Goal: Transaction & Acquisition: Purchase product/service

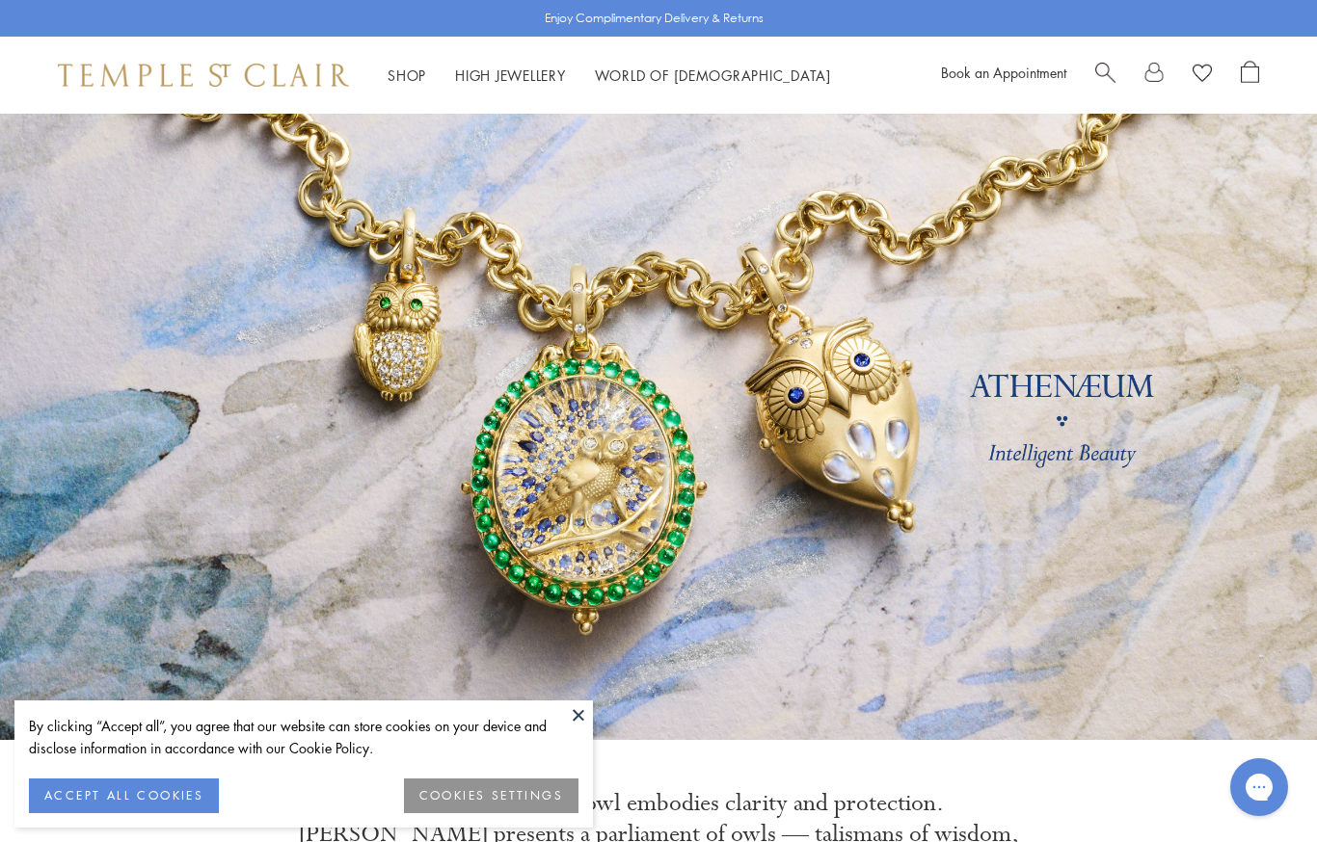
click at [581, 712] on button at bounding box center [578, 715] width 29 height 29
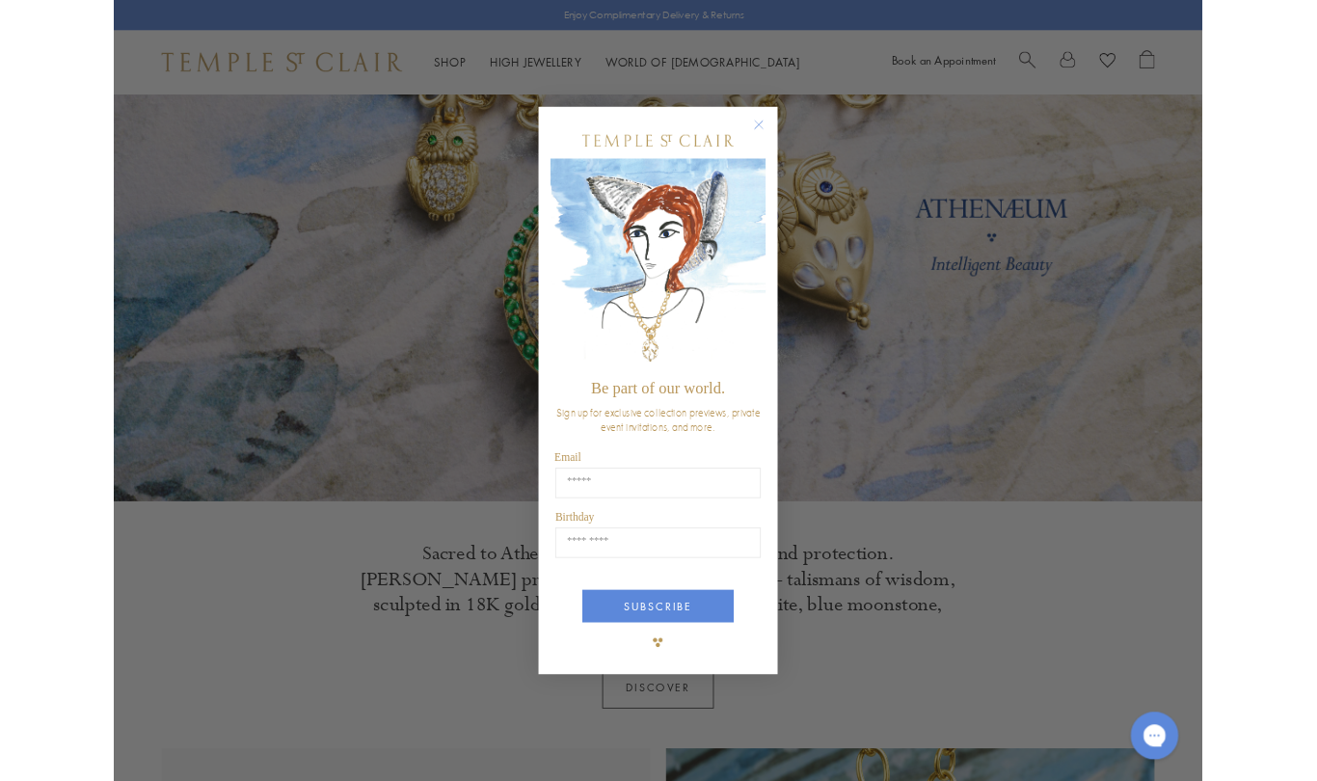
scroll to position [105, 0]
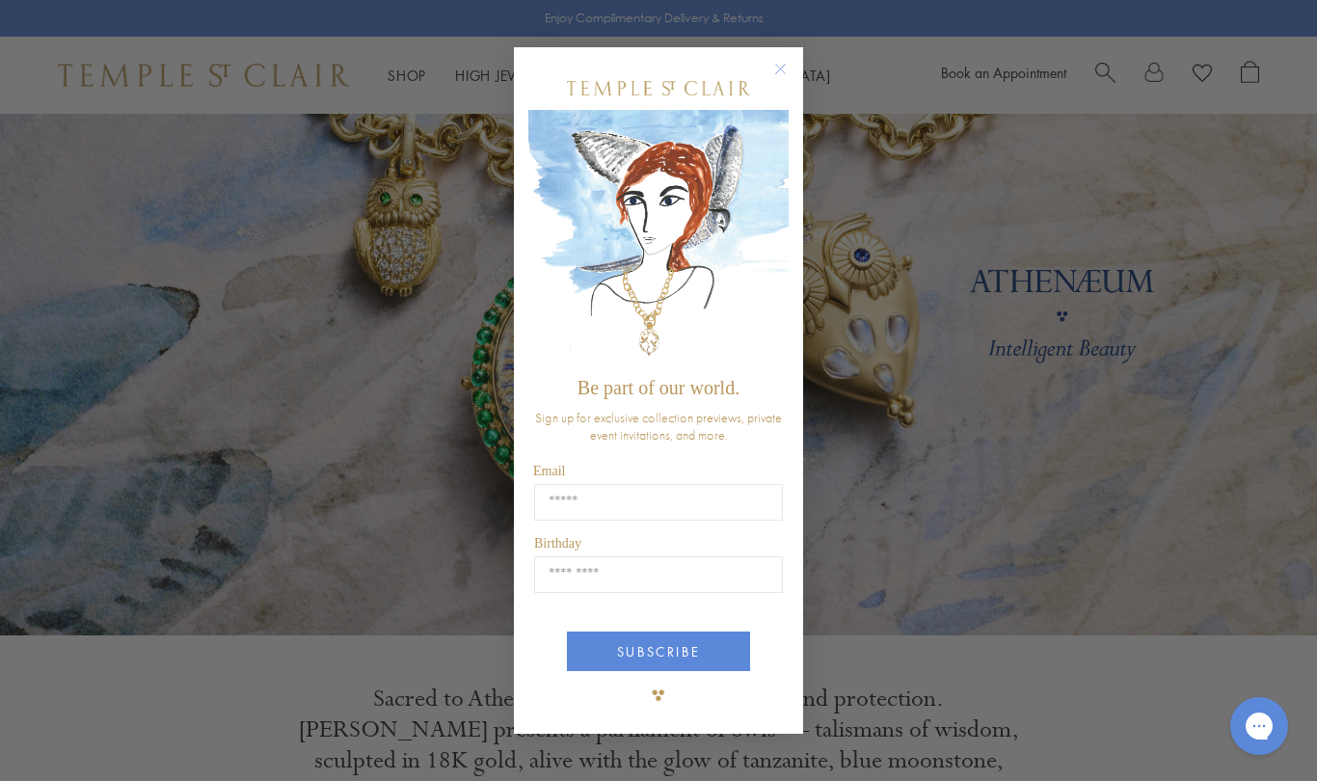
click at [761, 200] on img "POPUP Form" at bounding box center [658, 238] width 260 height 257
click at [758, 59] on form "Be part of our world. Sign up for exclusive collection previews, private event …" at bounding box center [658, 390] width 289 height 686
click at [776, 70] on circle "Close dialog" at bounding box center [780, 69] width 23 height 23
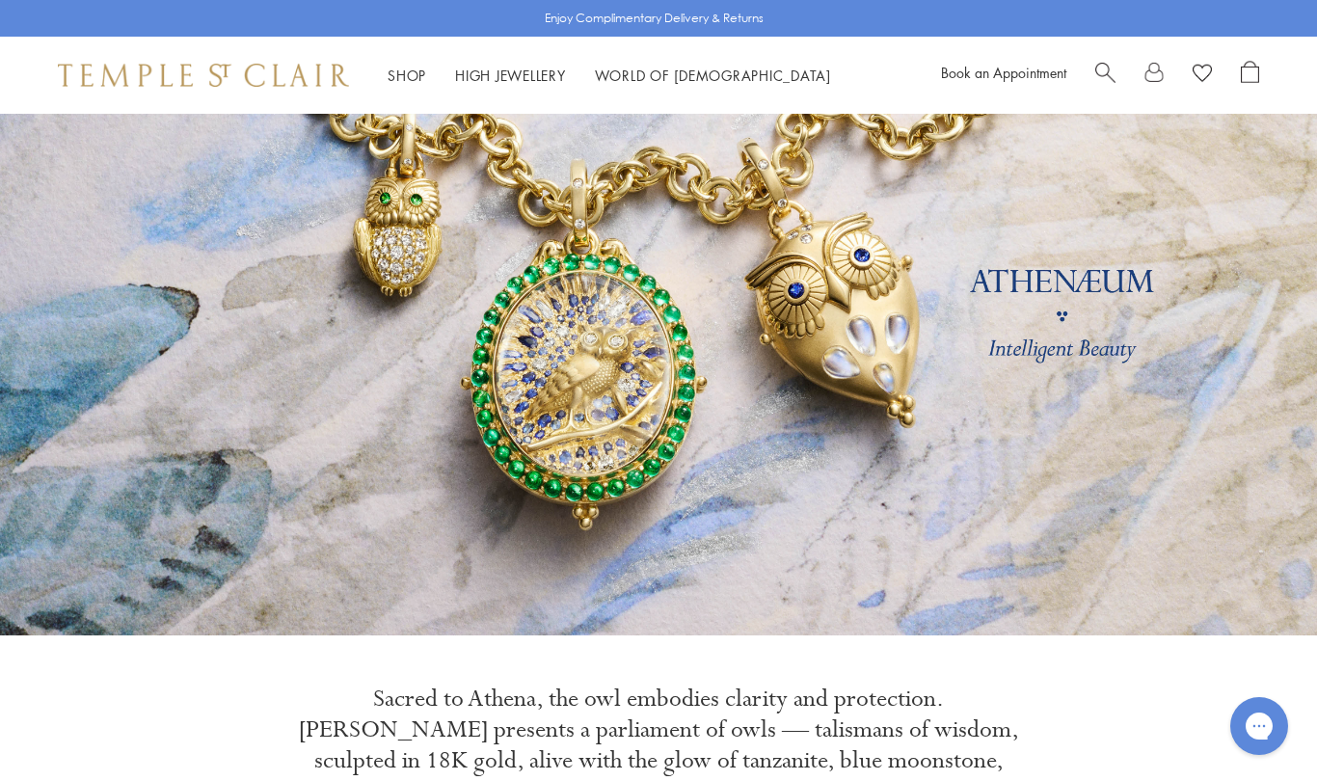
click at [559, 76] on link "High Jewellery High Jewellery" at bounding box center [510, 75] width 111 height 19
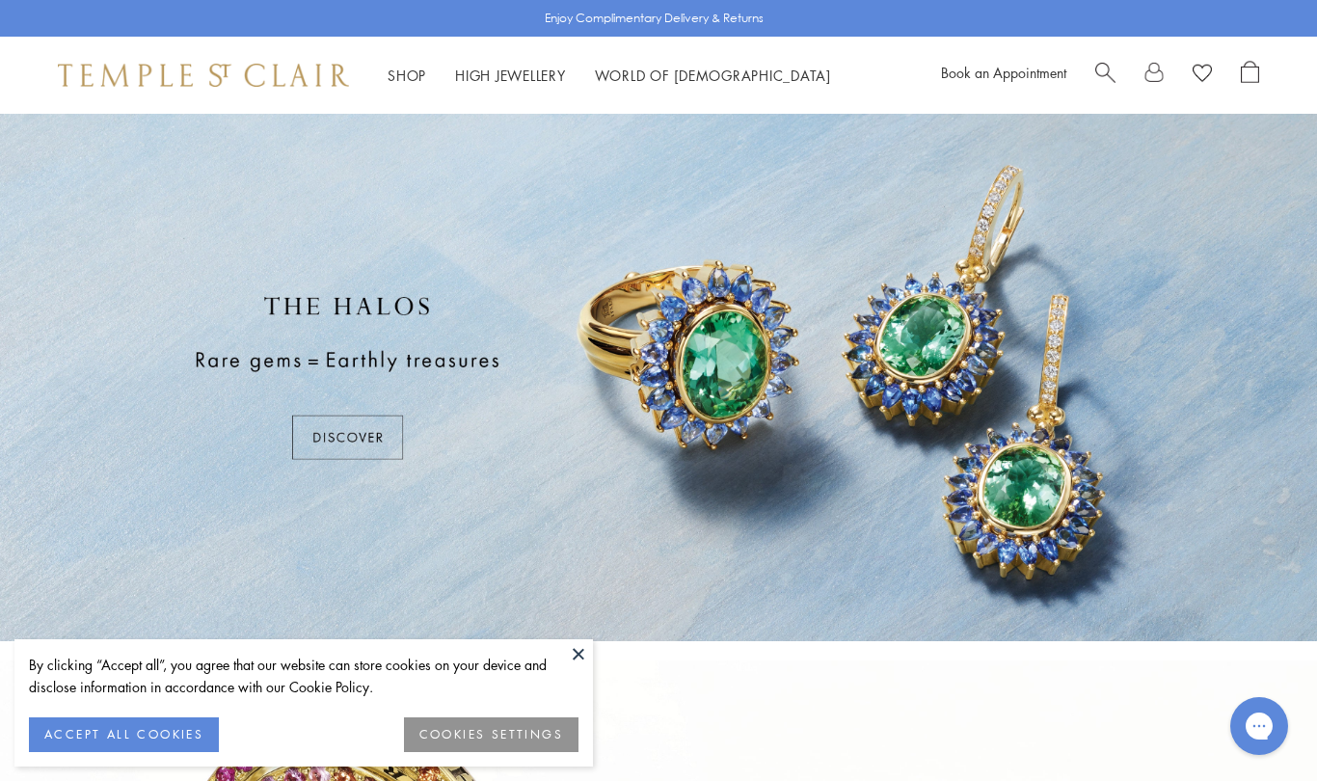
click at [577, 638] on div at bounding box center [658, 377] width 1317 height 527
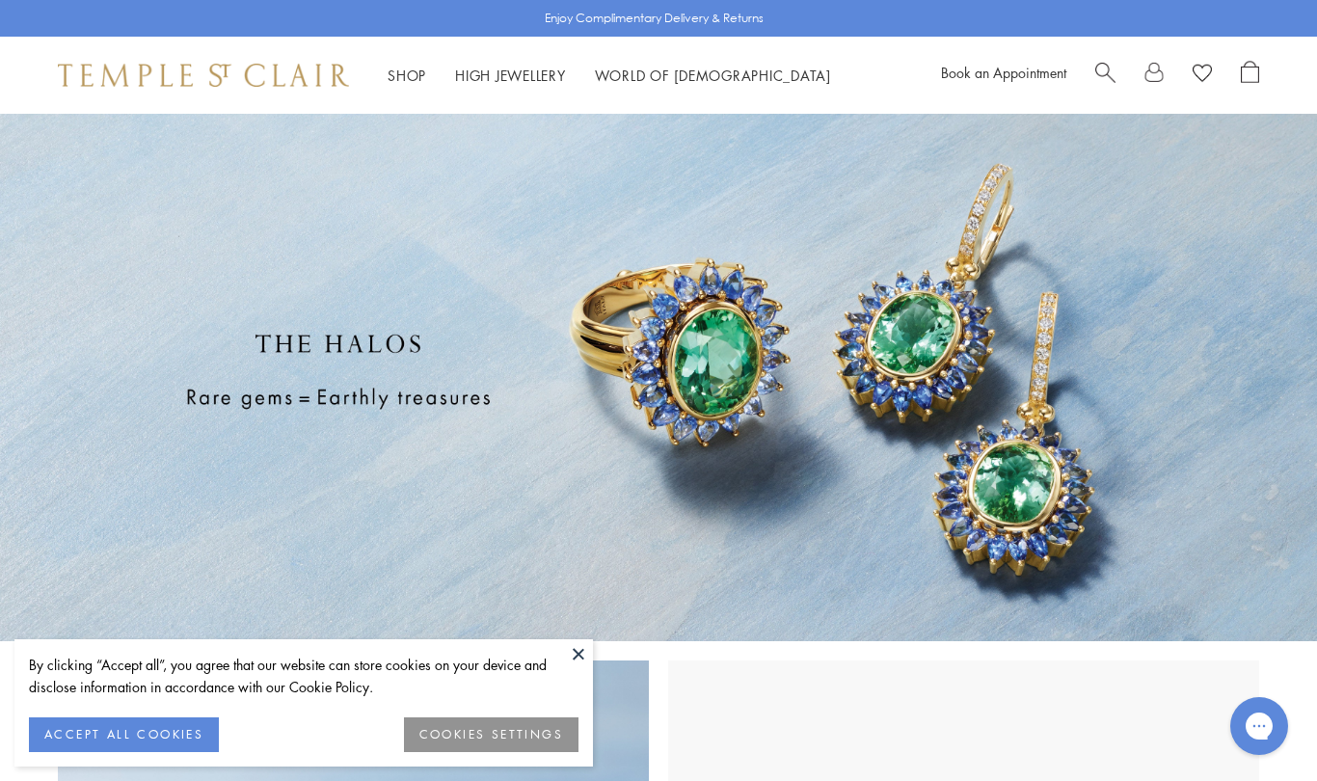
click at [580, 661] on button at bounding box center [578, 653] width 29 height 29
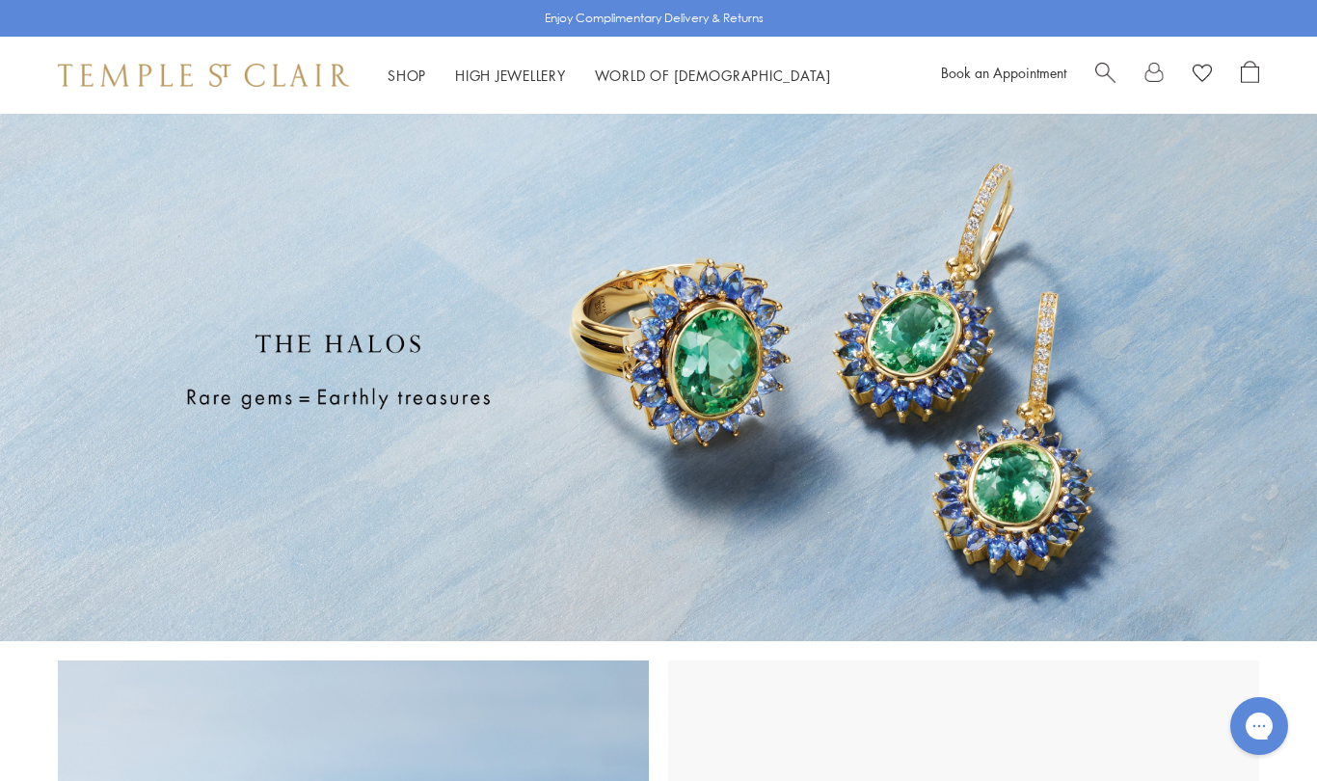
click at [407, 93] on div "Shop Shop Categories Amulets Pendants & Charms Lockets Chains & Leather Cords E…" at bounding box center [658, 75] width 1317 height 77
click at [395, 91] on div "Shop Shop Categories Amulets Pendants & Charms Lockets Chains & Leather Cords E…" at bounding box center [658, 75] width 1317 height 77
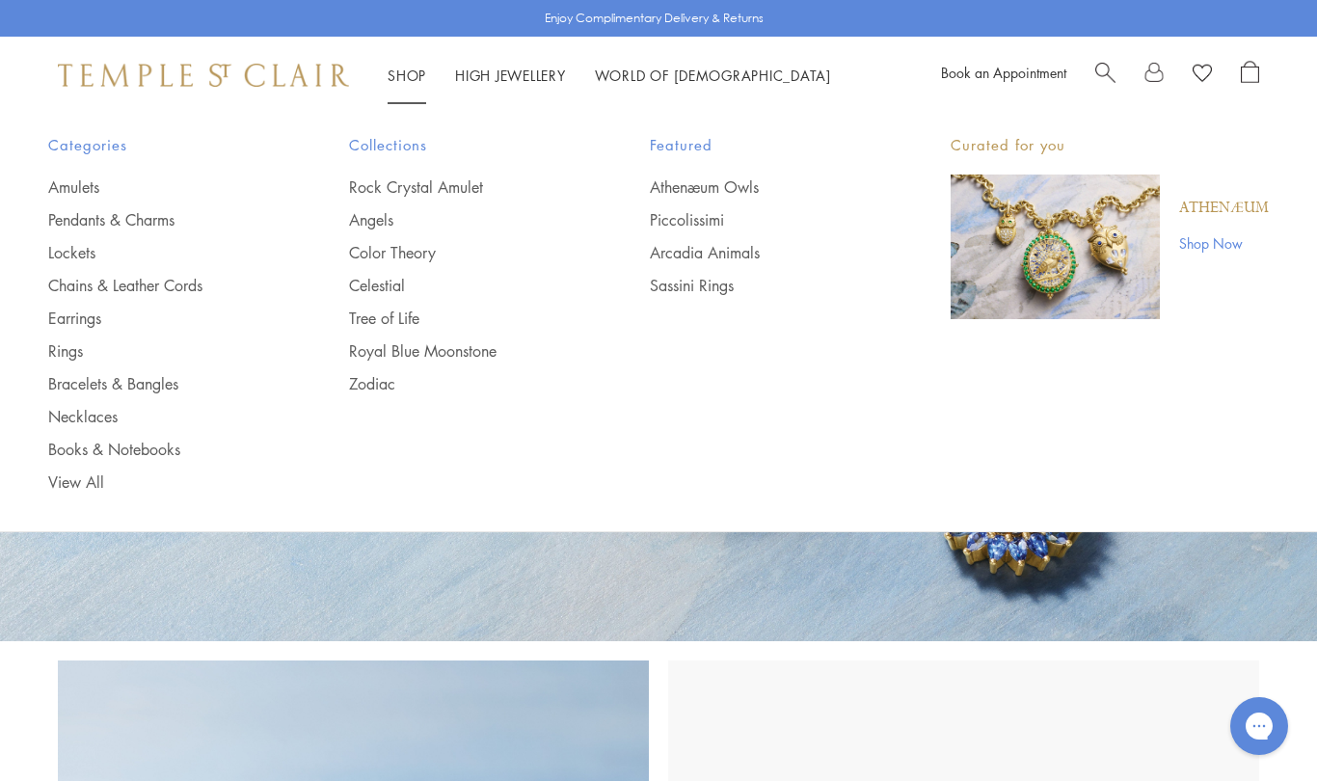
click at [749, 184] on link "Athenæum Owls" at bounding box center [762, 186] width 224 height 21
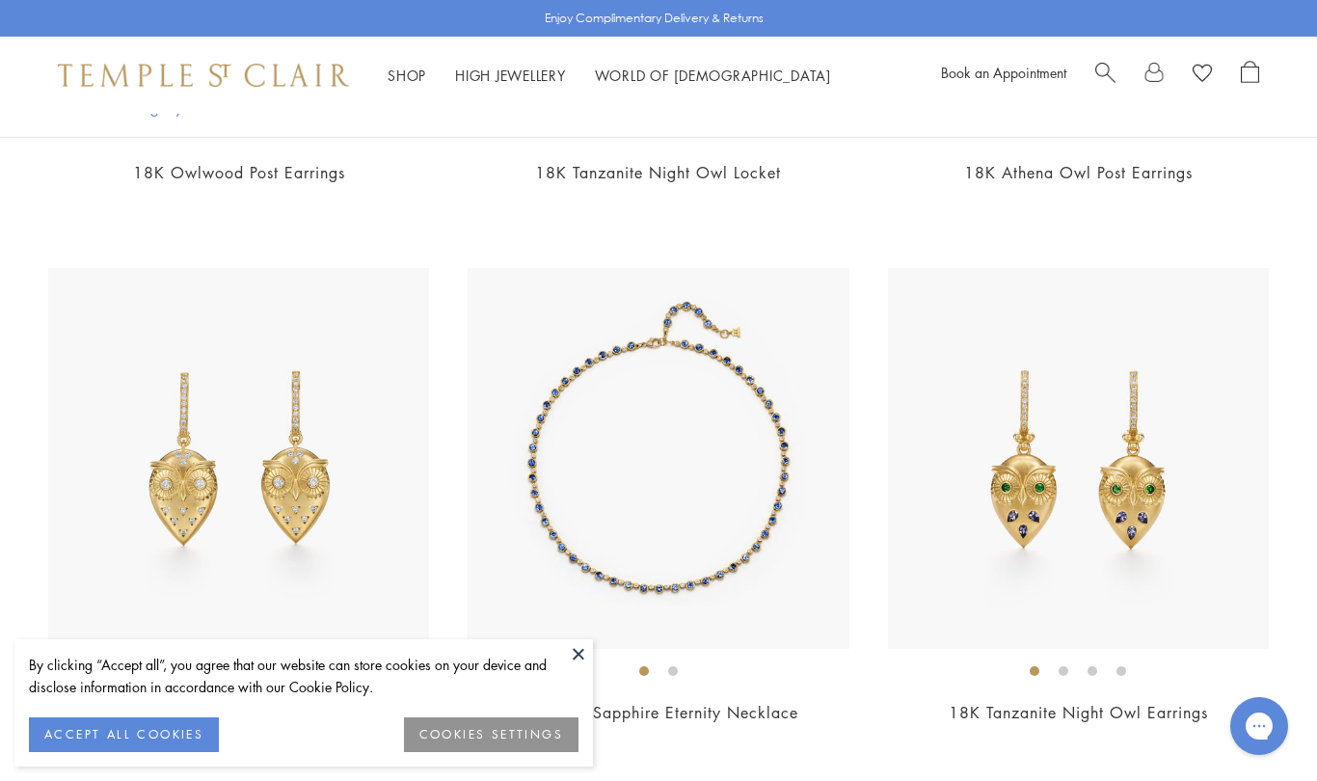
scroll to position [3027, 0]
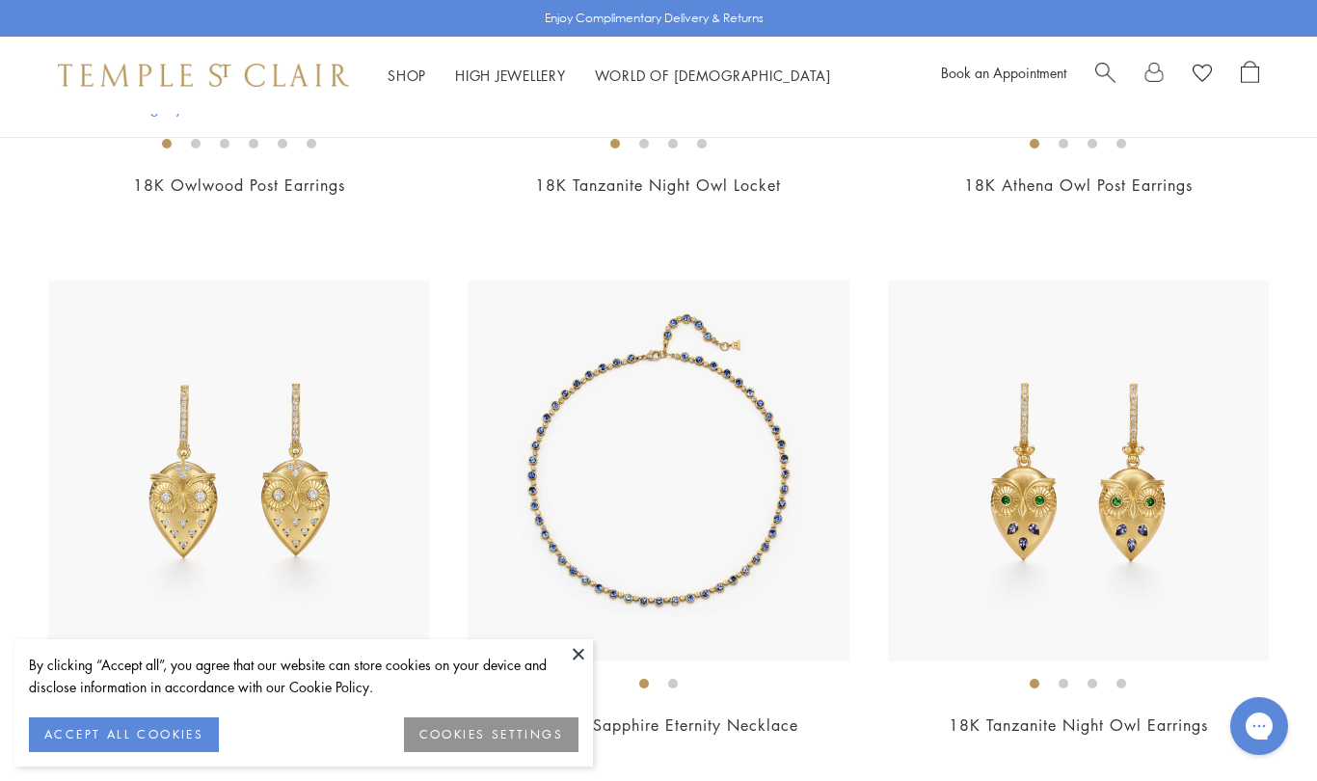
click at [1026, 379] on img at bounding box center [1078, 470] width 381 height 381
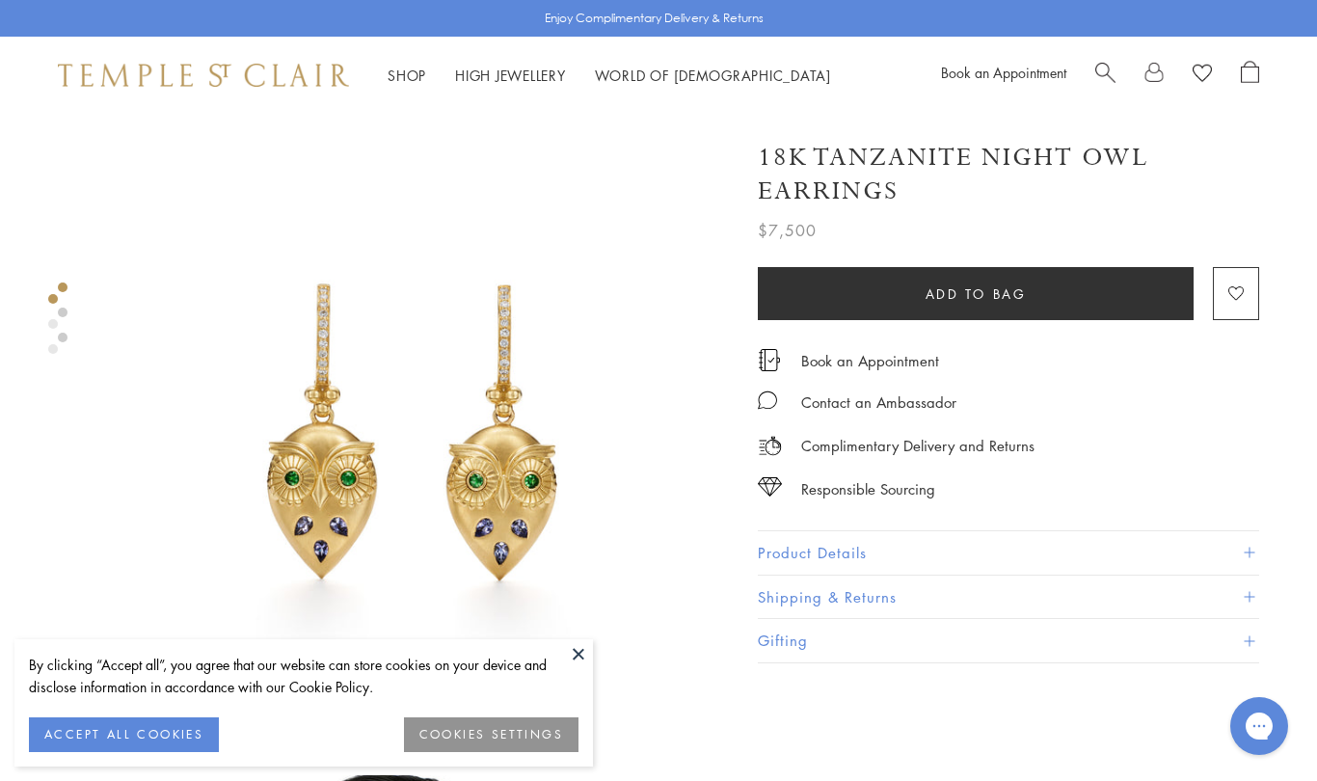
click at [578, 655] on button at bounding box center [578, 653] width 29 height 29
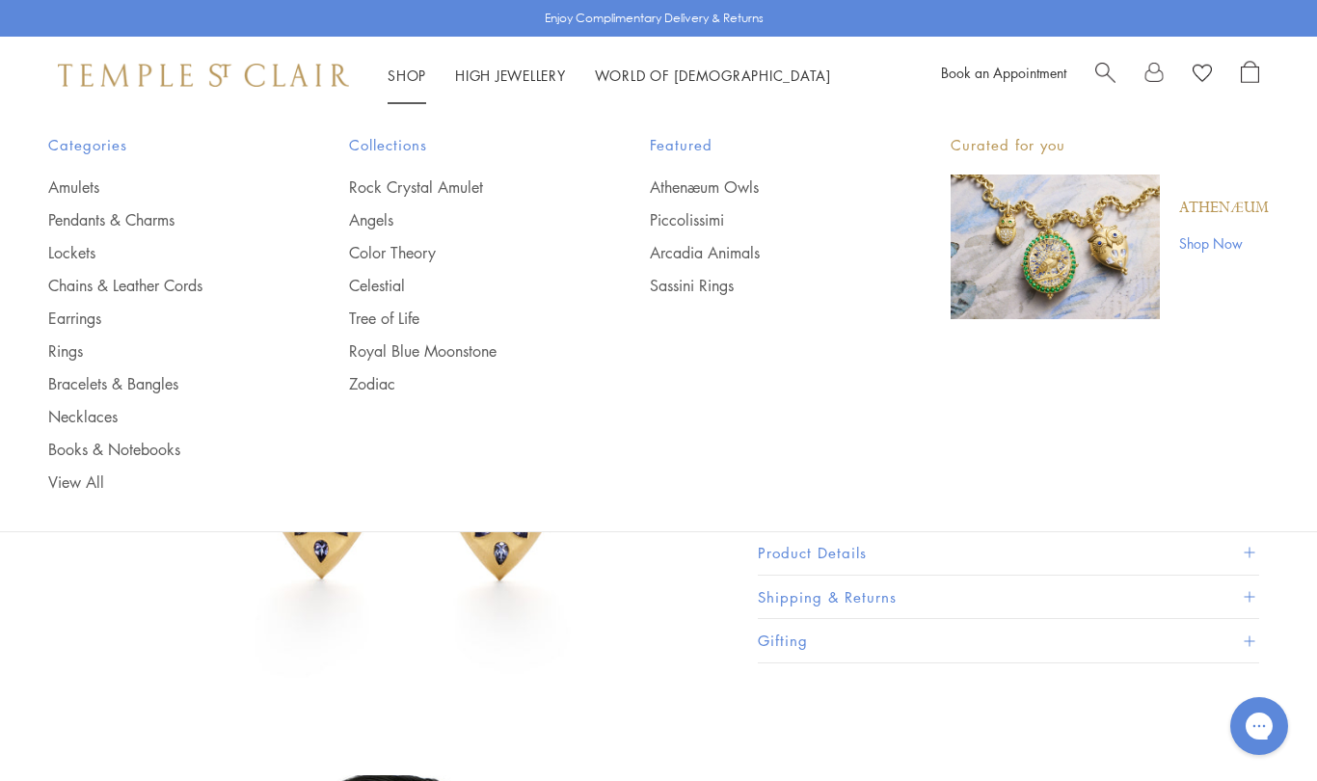
click at [752, 188] on link "Athenæum Owls" at bounding box center [762, 186] width 224 height 21
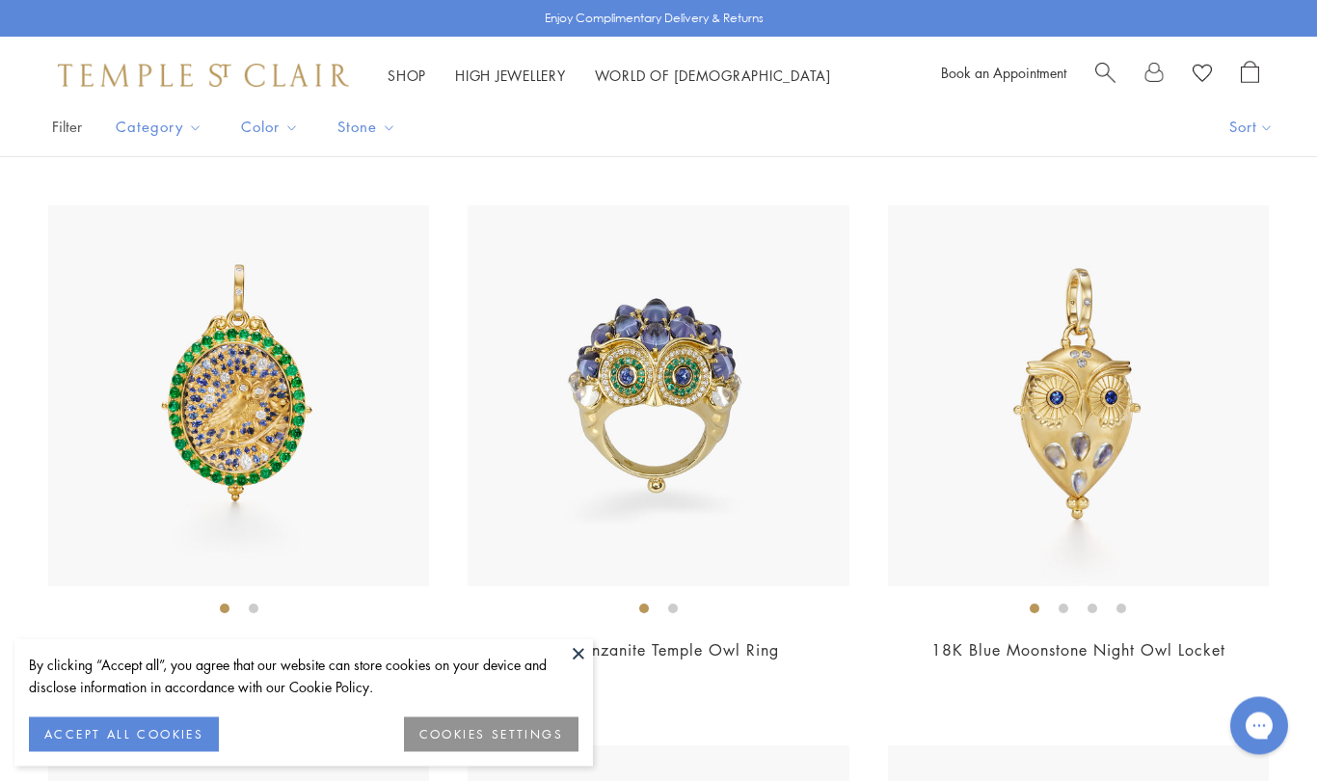
scroll to position [387, 0]
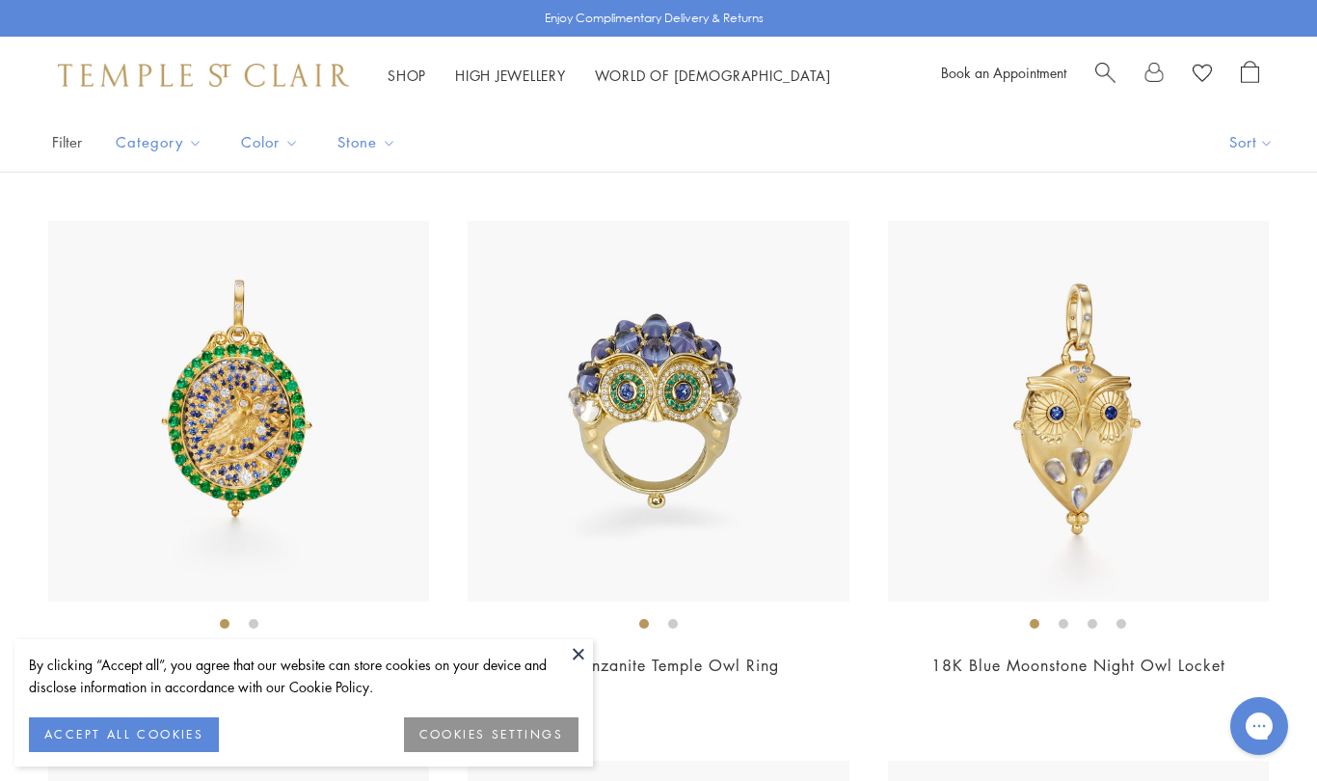
click at [569, 648] on button at bounding box center [578, 653] width 29 height 29
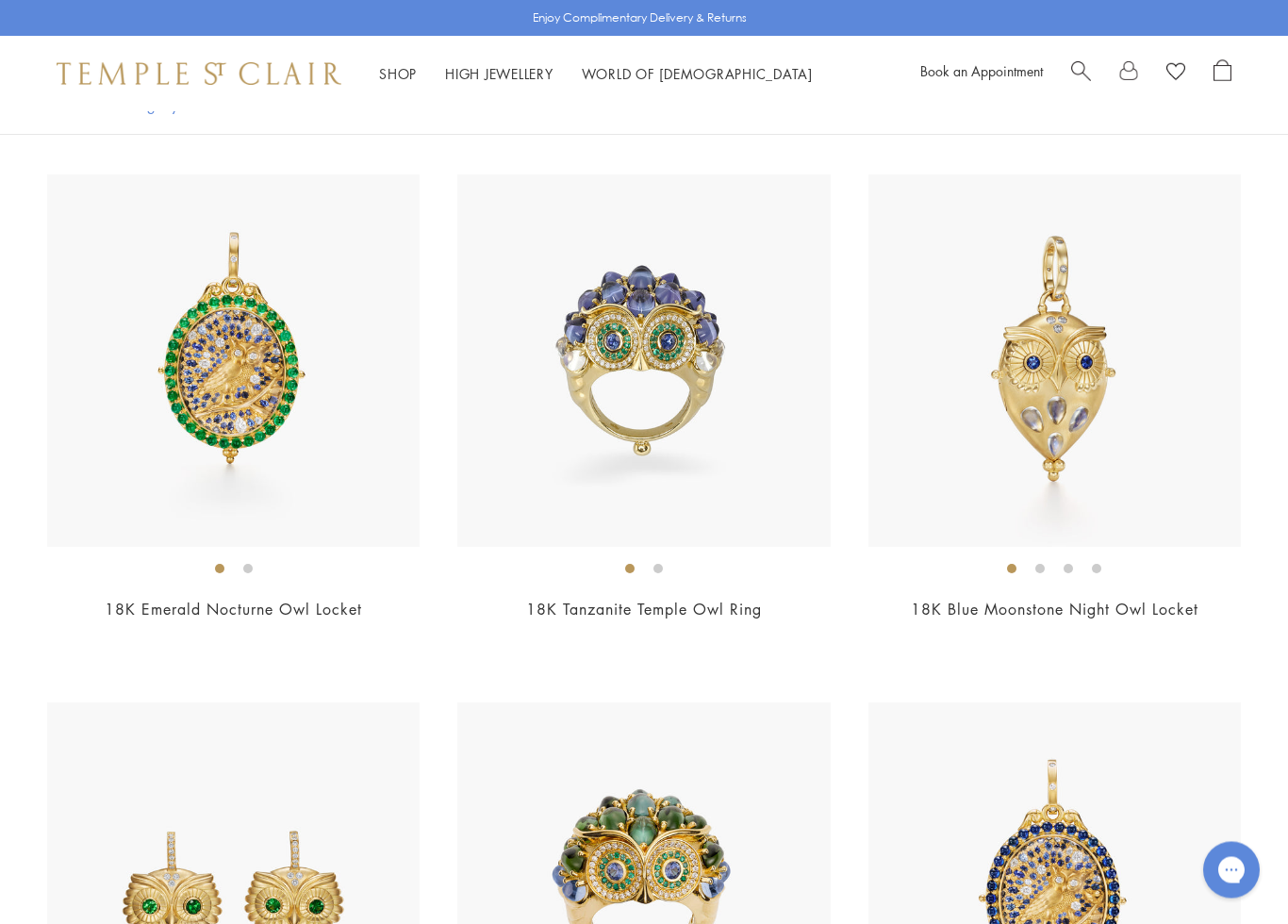
scroll to position [420, 0]
click at [356, 540] on img at bounding box center [233, 360] width 373 height 373
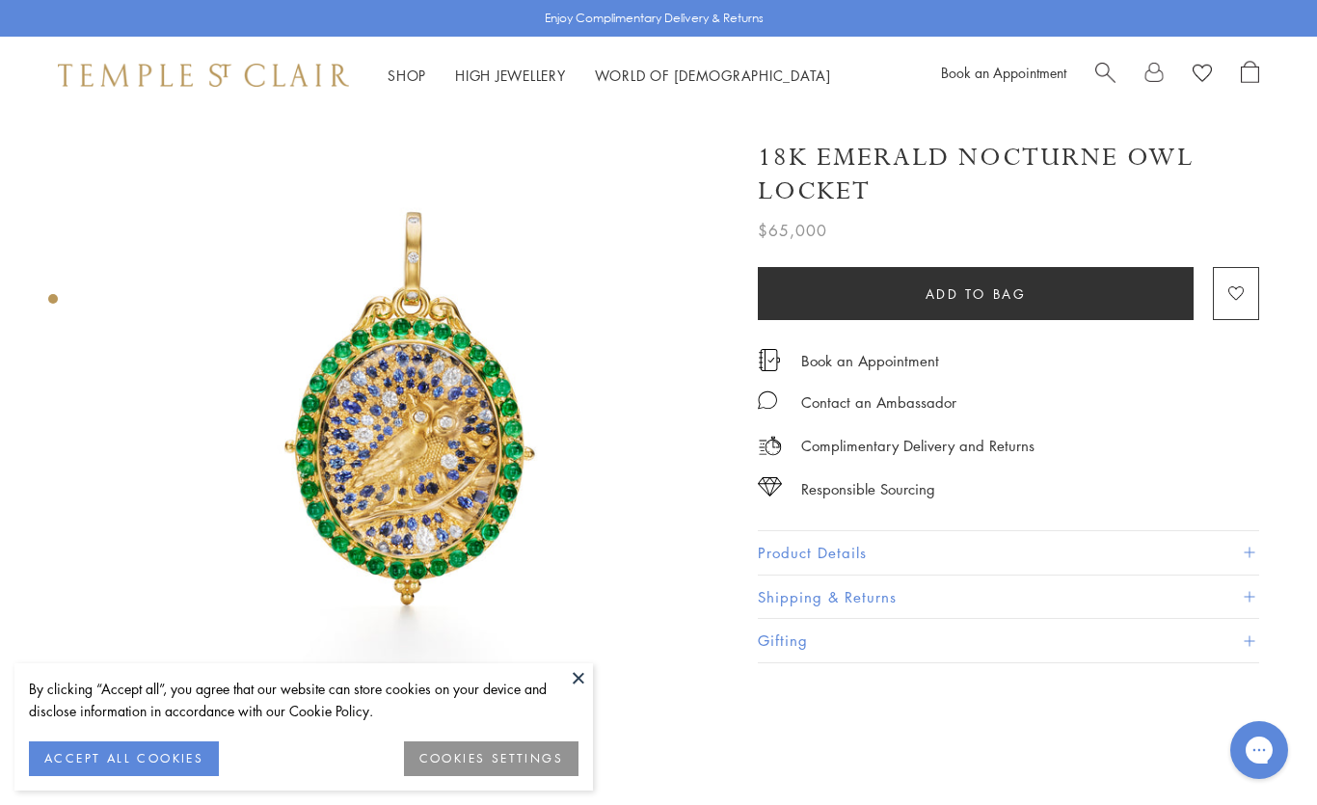
click at [579, 689] on button at bounding box center [578, 677] width 29 height 29
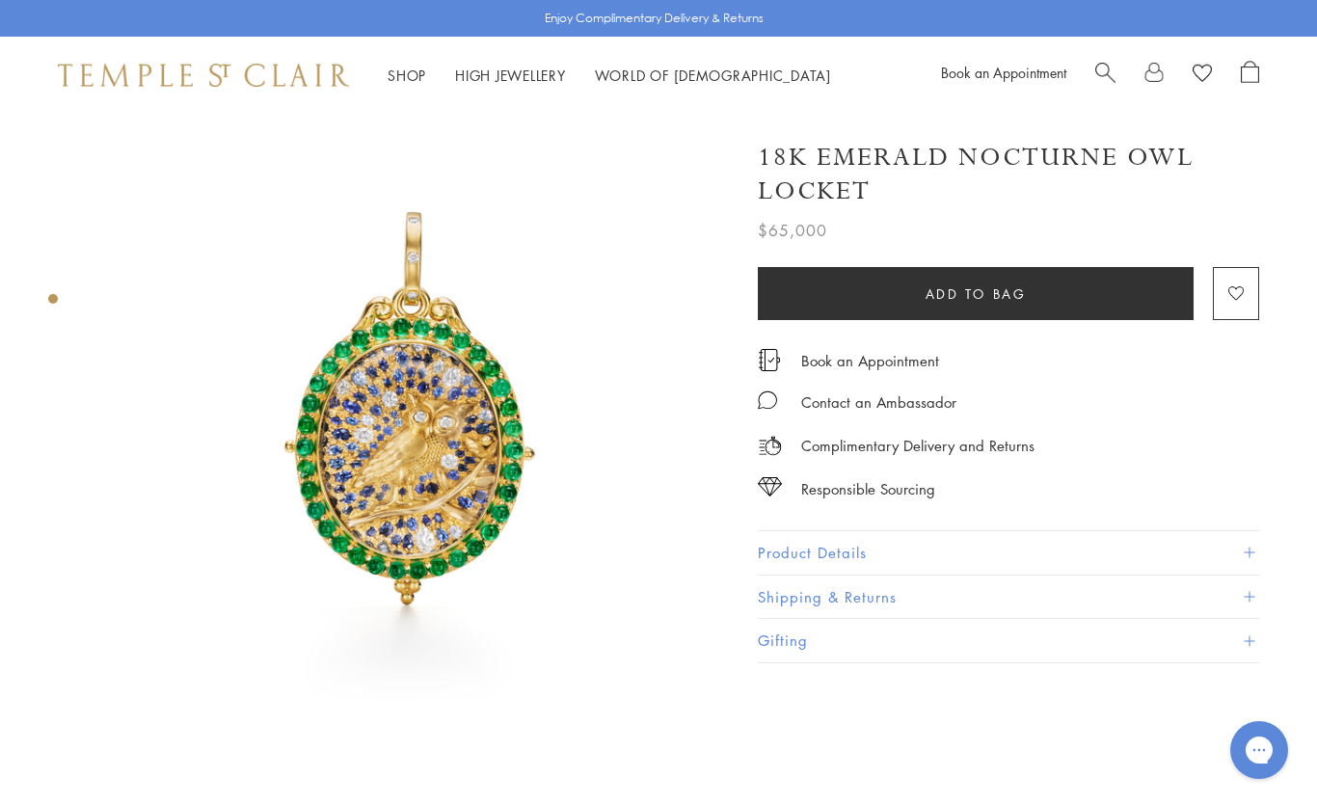
click at [863, 549] on button "Product Details" at bounding box center [1008, 552] width 501 height 43
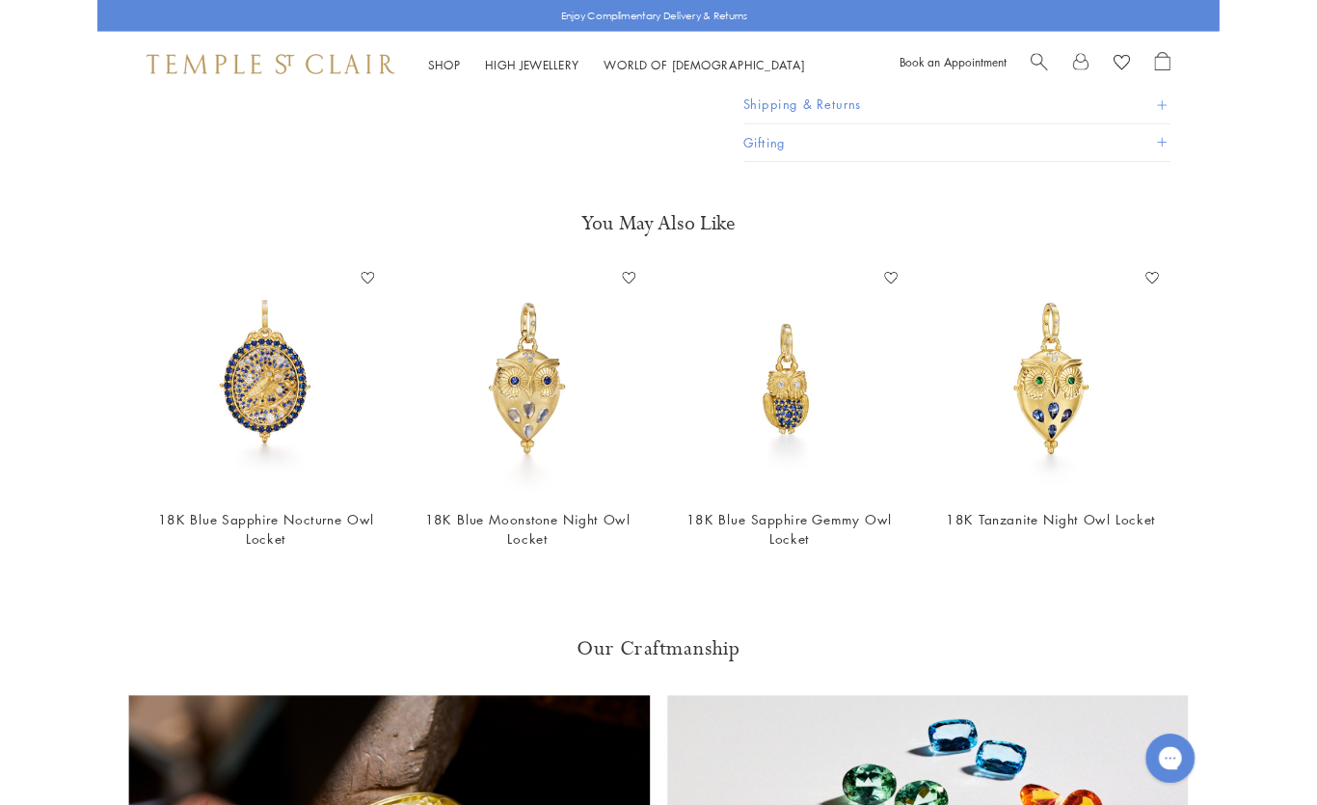
scroll to position [971, 0]
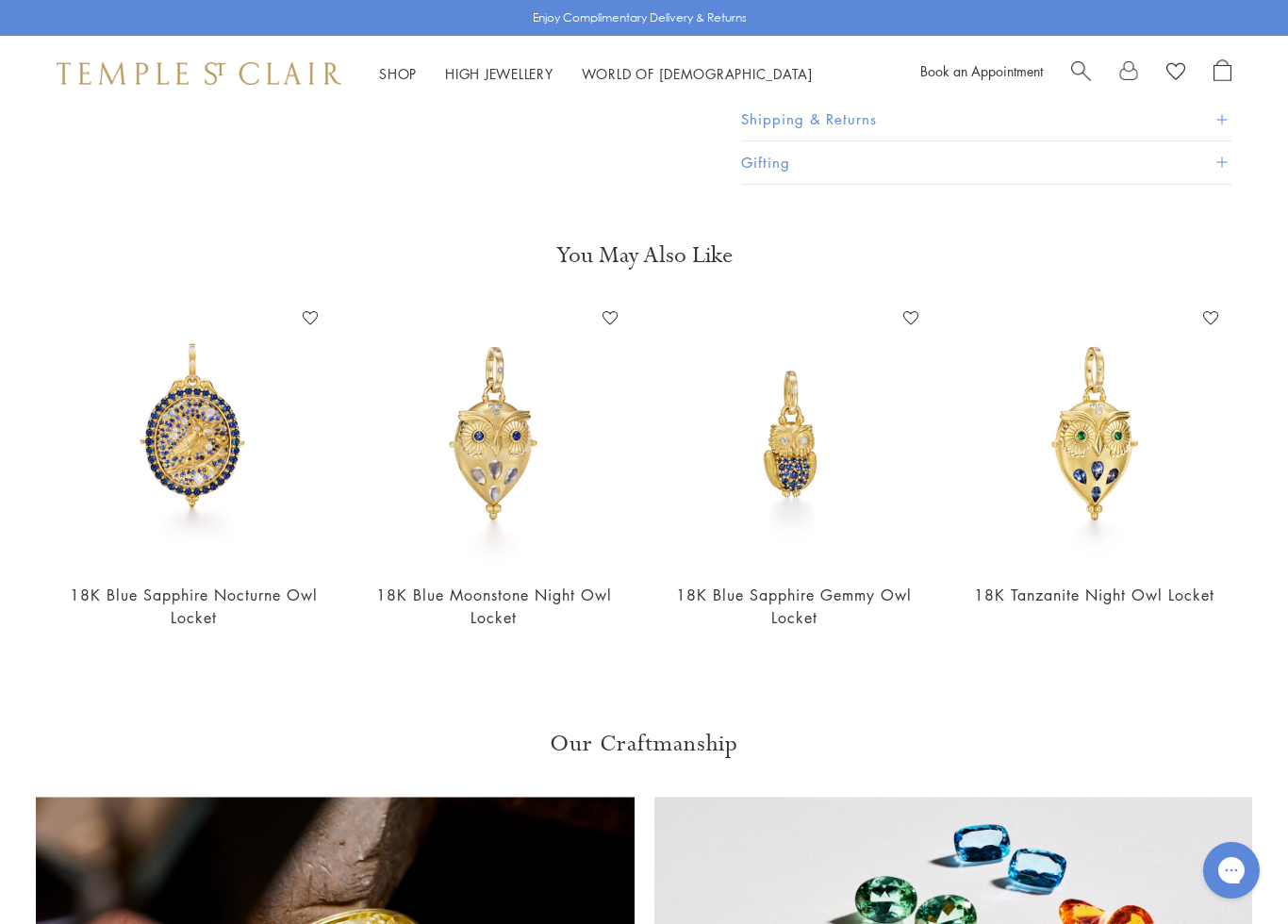
click at [485, 505] on img at bounding box center [494, 434] width 263 height 263
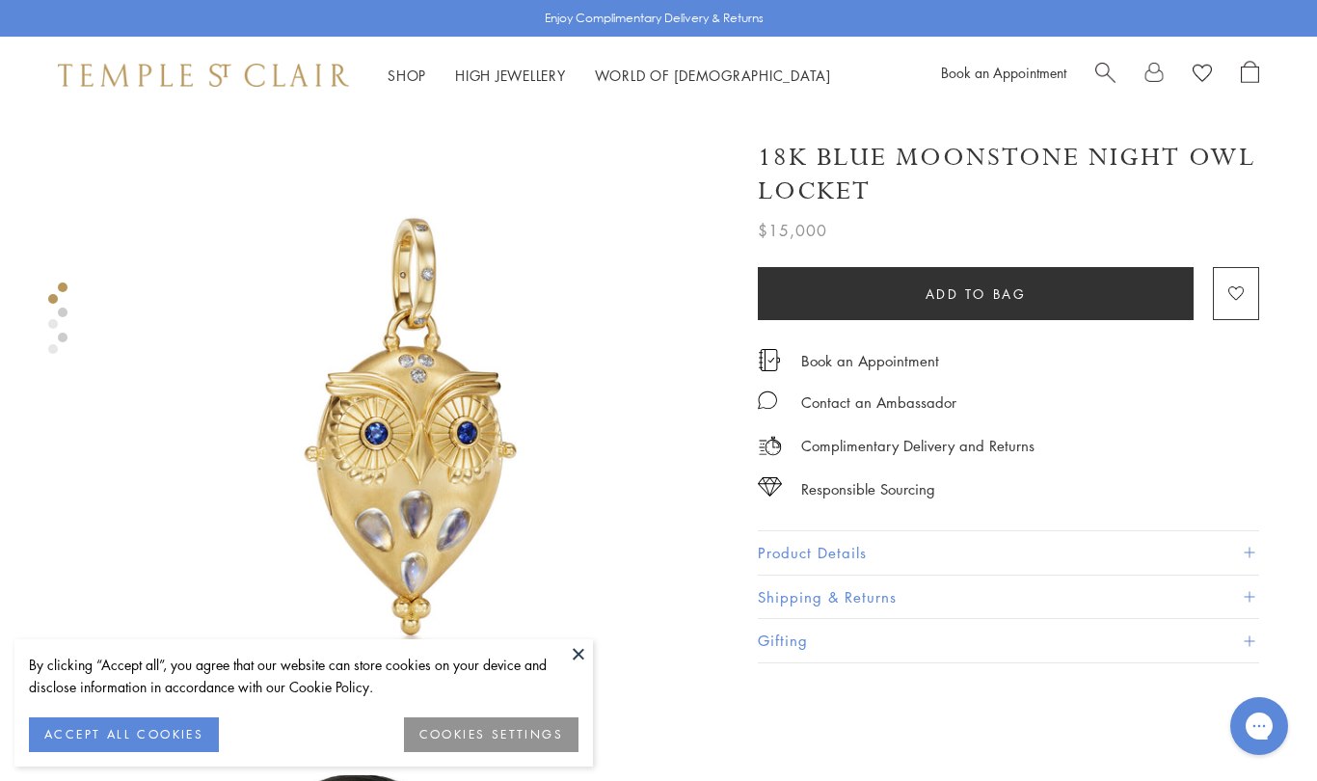
click at [556, 732] on button "COOKIES SETTINGS" at bounding box center [491, 734] width 174 height 35
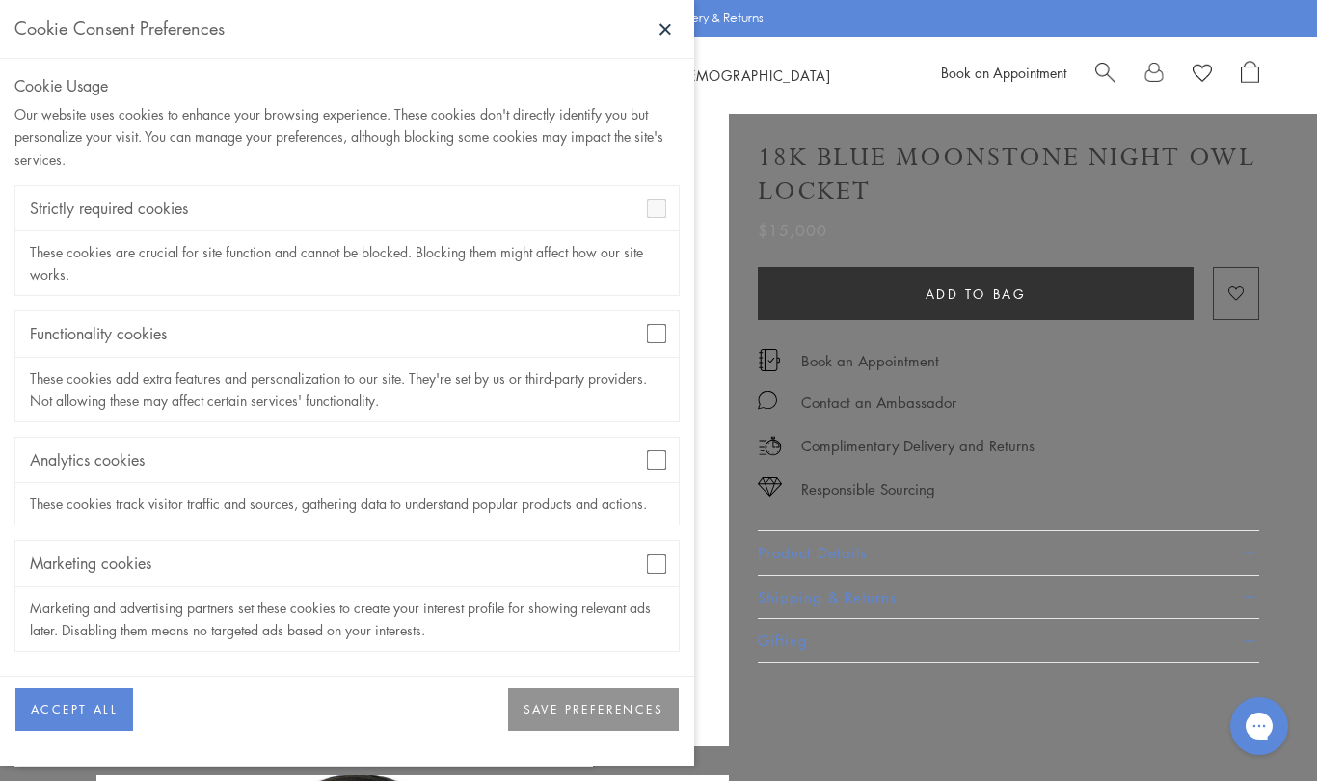
click at [659, 543] on div "Marketing cookies" at bounding box center [346, 563] width 663 height 45
click at [642, 331] on div "Functionality cookies" at bounding box center [346, 333] width 663 height 45
click at [622, 711] on button "SAVE PREFERENCES" at bounding box center [593, 709] width 171 height 42
